Goal: Check status: Check status

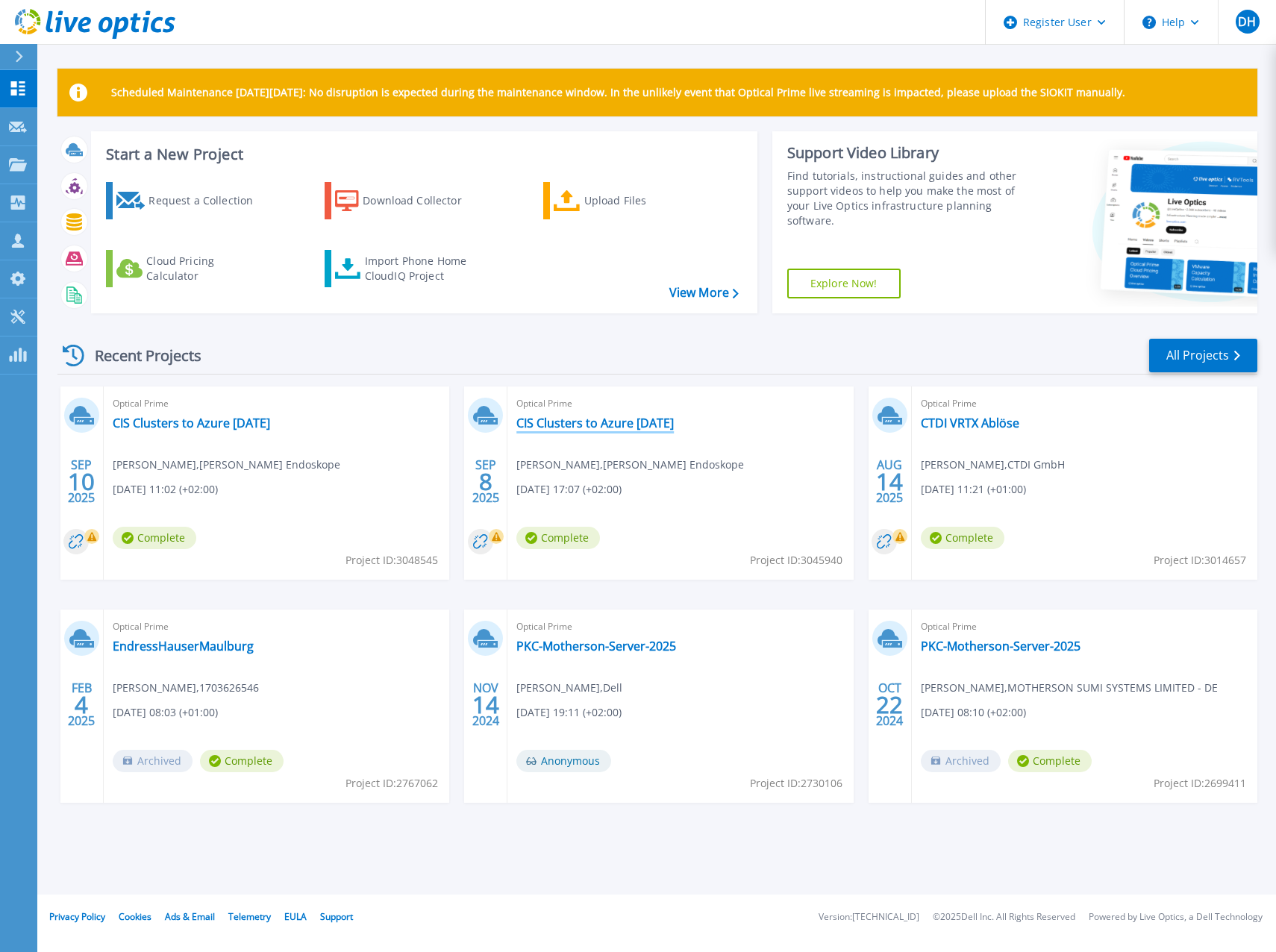
click at [651, 424] on link "CIS Clusters to Azure [DATE]" at bounding box center [594, 422] width 157 height 15
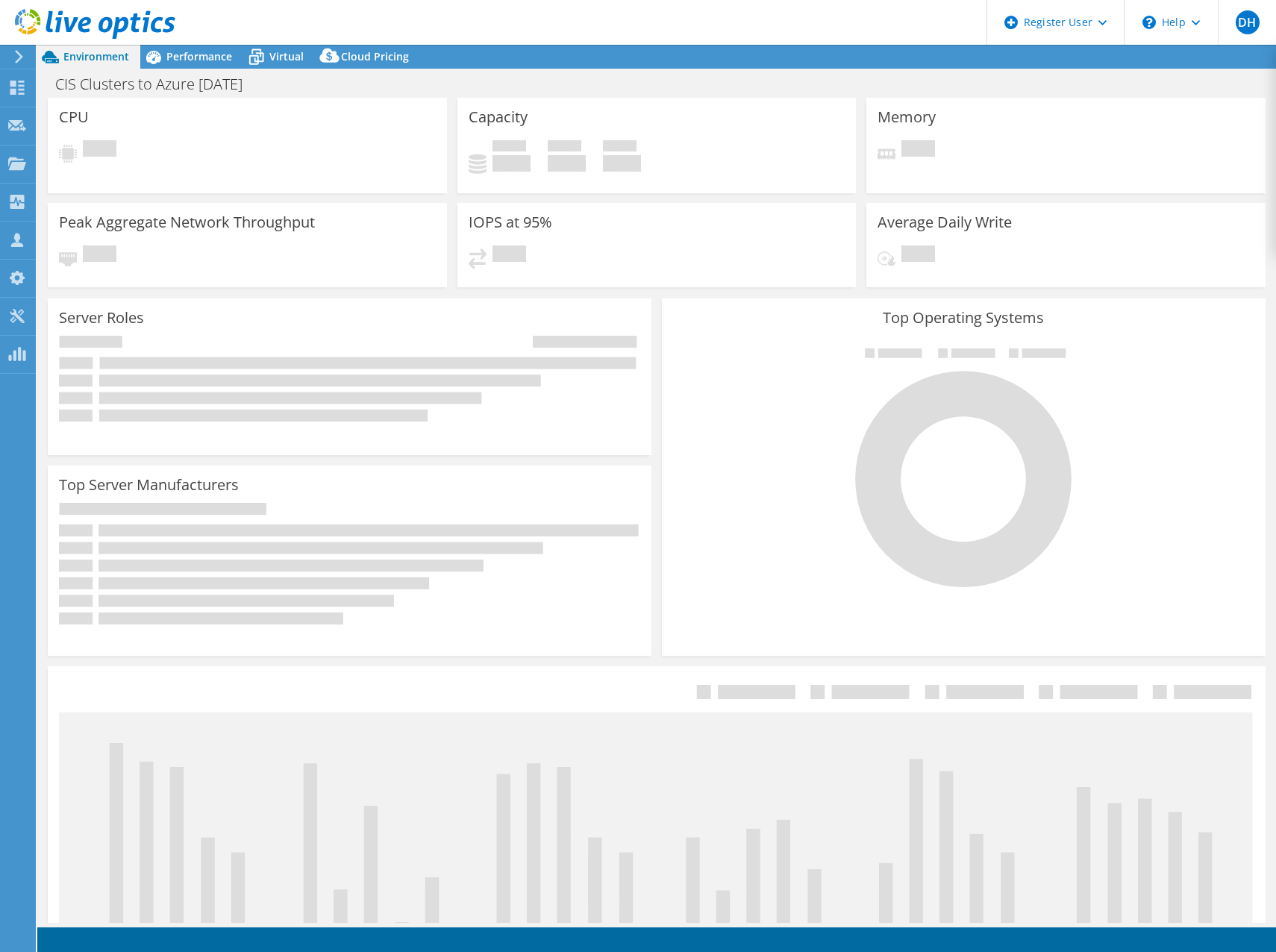
select select "USD"
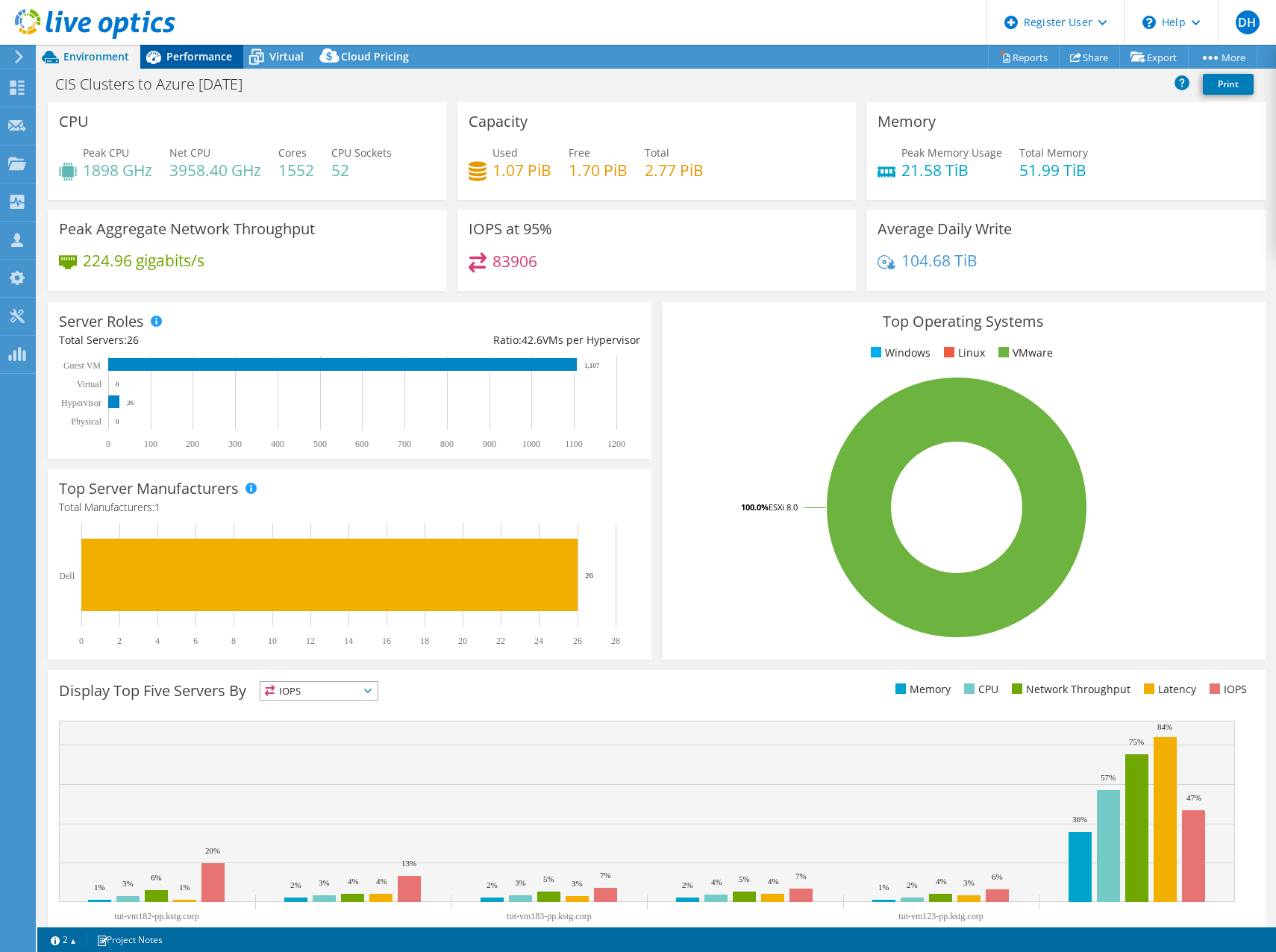
click at [196, 53] on span "Performance" at bounding box center [199, 56] width 66 height 14
